Goal: Task Accomplishment & Management: Manage account settings

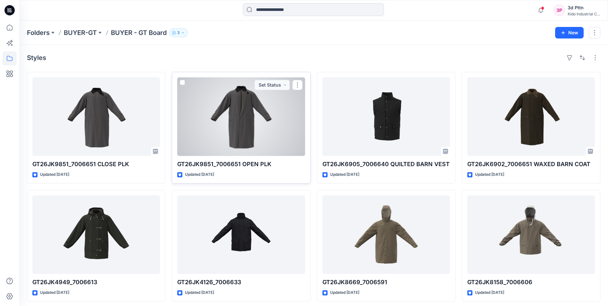
click at [260, 135] on div at bounding box center [241, 116] width 128 height 79
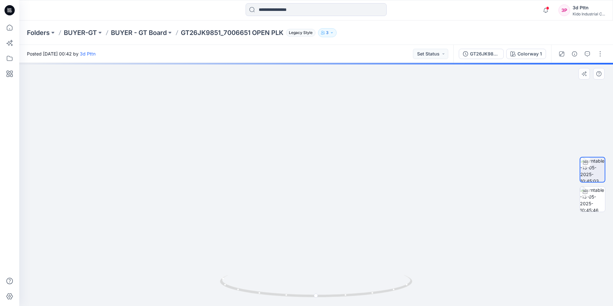
drag, startPoint x: 343, startPoint y: 127, endPoint x: 324, endPoint y: 252, distance: 125.7
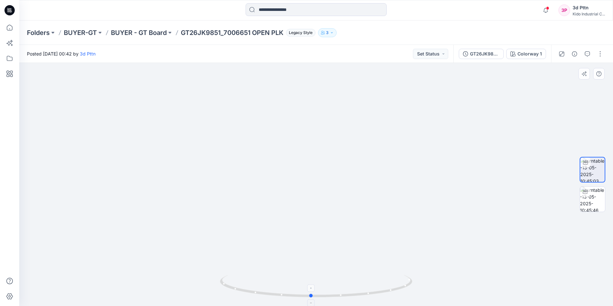
drag, startPoint x: 352, startPoint y: 295, endPoint x: 343, endPoint y: 293, distance: 8.8
click at [343, 293] on icon at bounding box center [317, 287] width 194 height 24
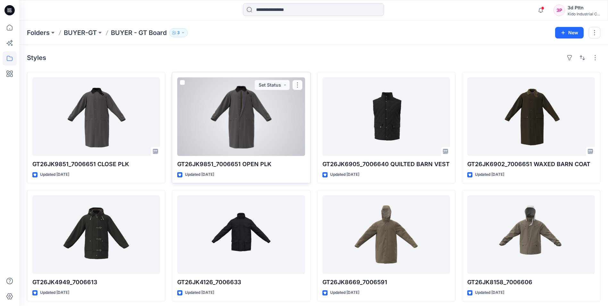
click at [272, 130] on div at bounding box center [241, 116] width 128 height 79
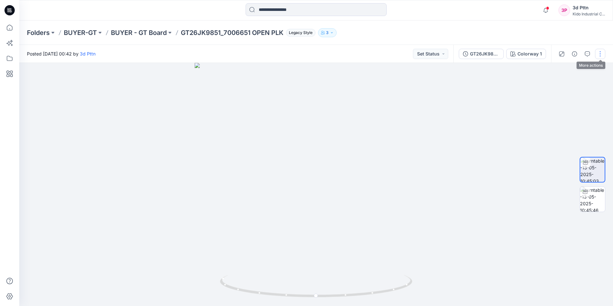
click at [602, 53] on button "button" at bounding box center [600, 54] width 10 height 10
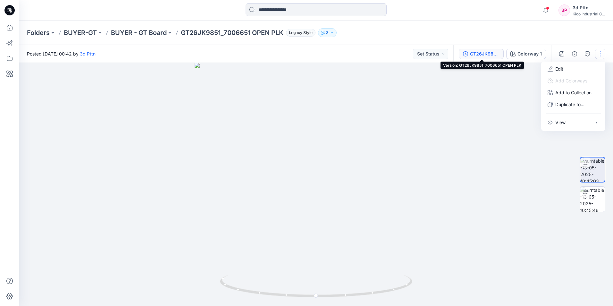
click at [489, 51] on div "GT26JK9851_7006651 OPEN PLK" at bounding box center [484, 53] width 29 height 7
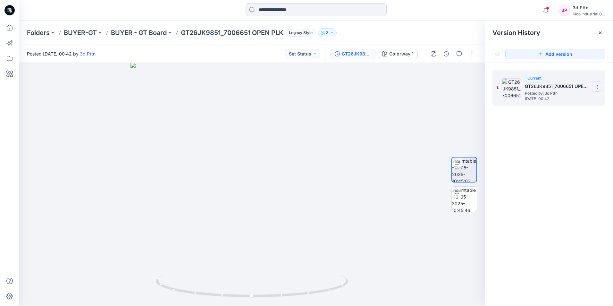
click at [598, 87] on icon at bounding box center [596, 86] width 5 height 5
click at [561, 154] on div "1. Current GT26JK9851_7006651 OPEN PLK Posted by: 3d Pttn [DATE] 00:42 Duplicat…" at bounding box center [549, 189] width 128 height 252
click at [311, 53] on button "Set Status" at bounding box center [302, 54] width 35 height 10
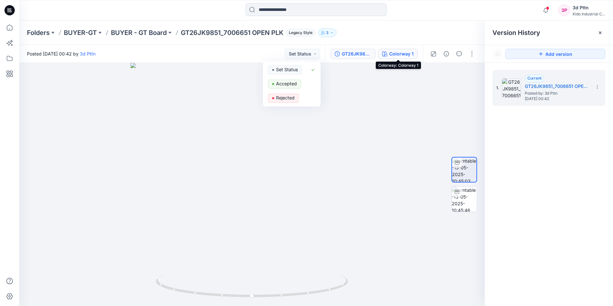
click at [390, 55] on div "Colorway 1" at bounding box center [401, 53] width 24 height 7
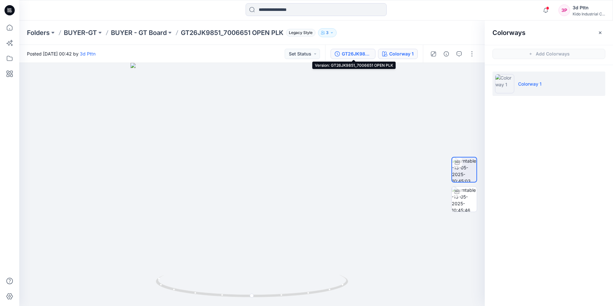
click at [345, 51] on div "GT26JK9851_7006651 OPEN PLK" at bounding box center [356, 53] width 29 height 7
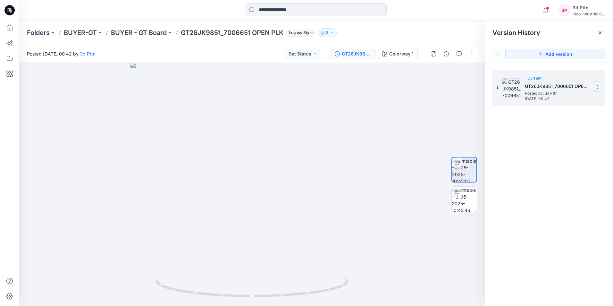
click at [599, 86] on icon at bounding box center [596, 86] width 5 height 5
click at [566, 150] on div "1. Current GT26JK9851_7006651 OPEN PLK Posted by: 3d Pttn [DATE] 00:42" at bounding box center [549, 189] width 128 height 252
click at [467, 195] on img at bounding box center [464, 199] width 25 height 25
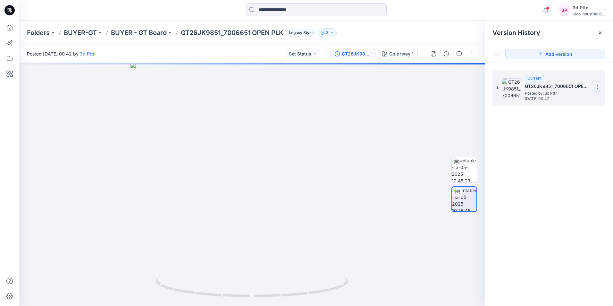
click at [596, 87] on icon at bounding box center [596, 86] width 5 height 5
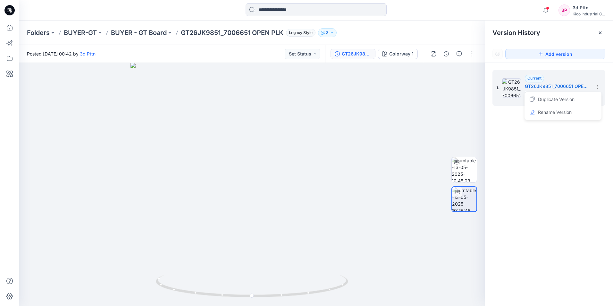
drag, startPoint x: 573, startPoint y: 142, endPoint x: 551, endPoint y: 129, distance: 25.2
click at [572, 142] on div "1. Current GT26JK9851_7006651 OPEN PLK Posted by: 3d Pttn [DATE] 00:42 Duplicat…" at bounding box center [549, 189] width 128 height 252
click at [469, 54] on button "button" at bounding box center [472, 54] width 10 height 10
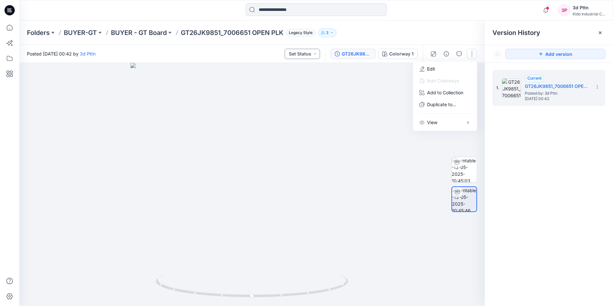
click at [305, 54] on button "Set Status" at bounding box center [302, 54] width 35 height 10
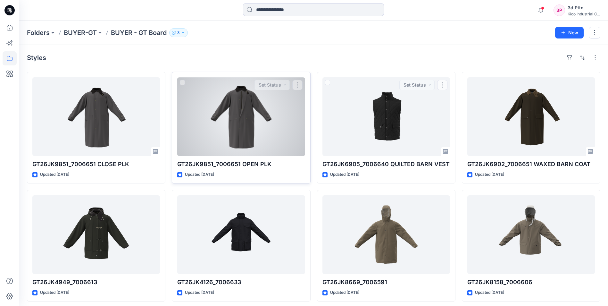
click at [275, 132] on div at bounding box center [241, 116] width 128 height 79
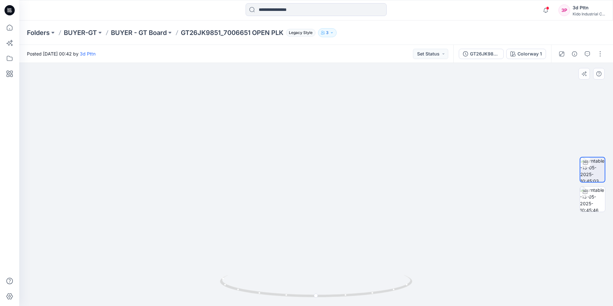
drag, startPoint x: 342, startPoint y: 111, endPoint x: 339, endPoint y: 246, distance: 135.6
